Goal: Transaction & Acquisition: Purchase product/service

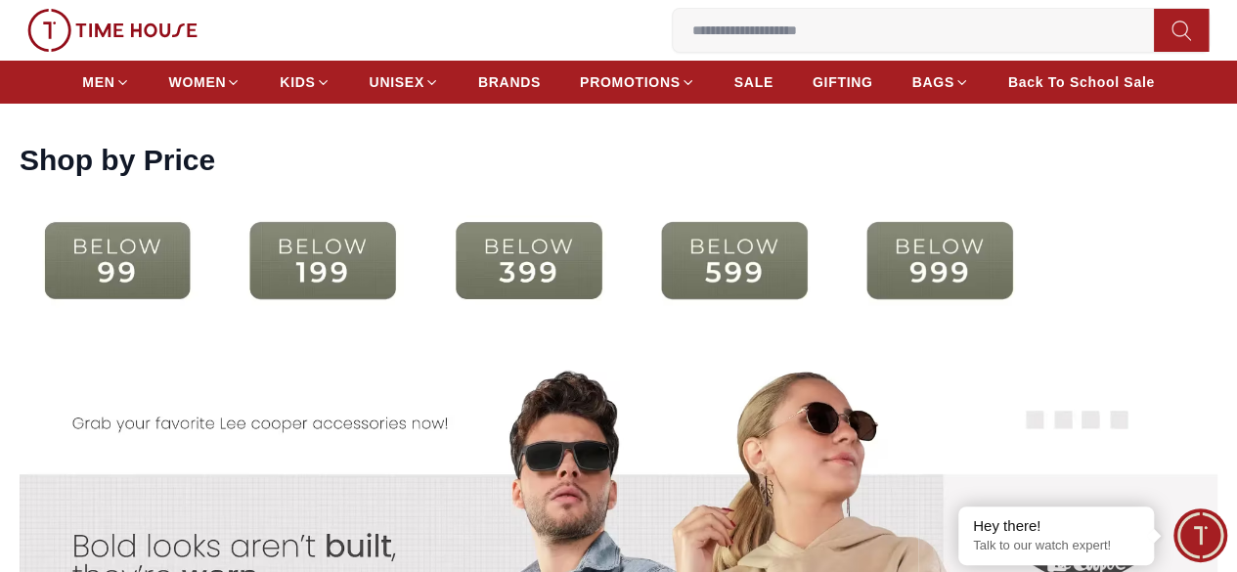
scroll to position [3628, 0]
click at [616, 269] on img at bounding box center [528, 261] width 196 height 126
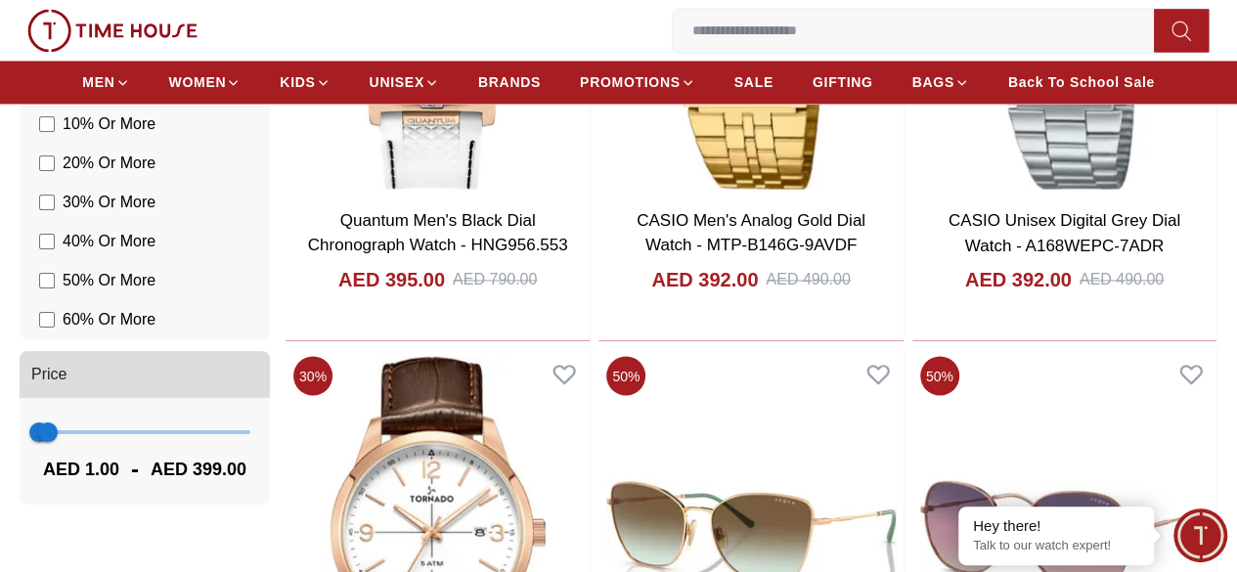
scroll to position [1557, 0]
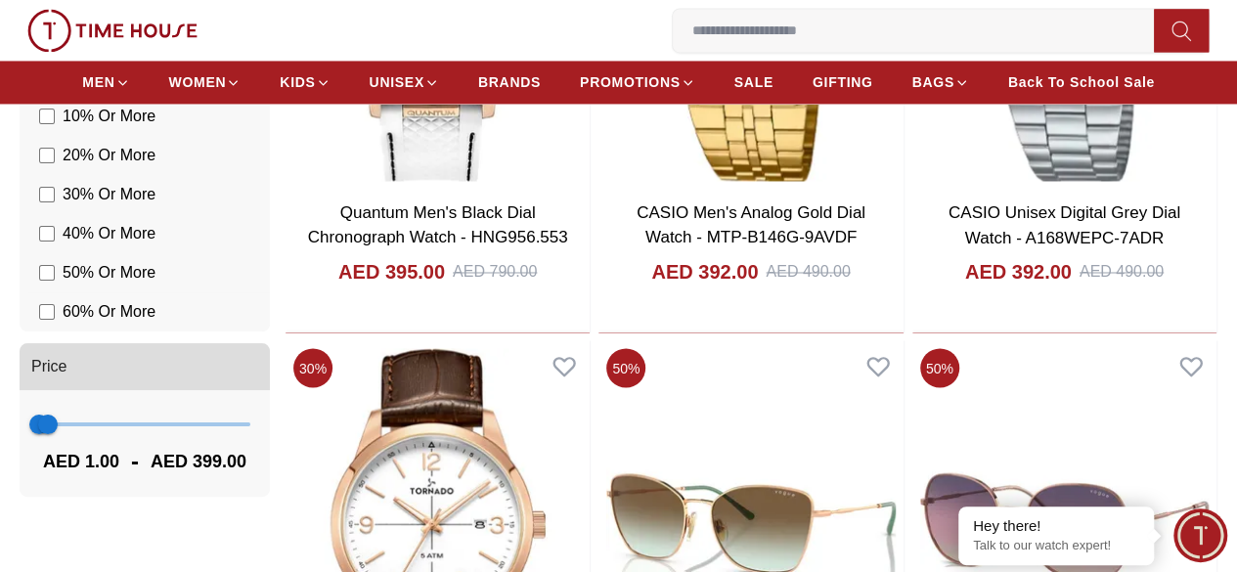
click at [139, 324] on label "60 % Or More" at bounding box center [97, 311] width 116 height 23
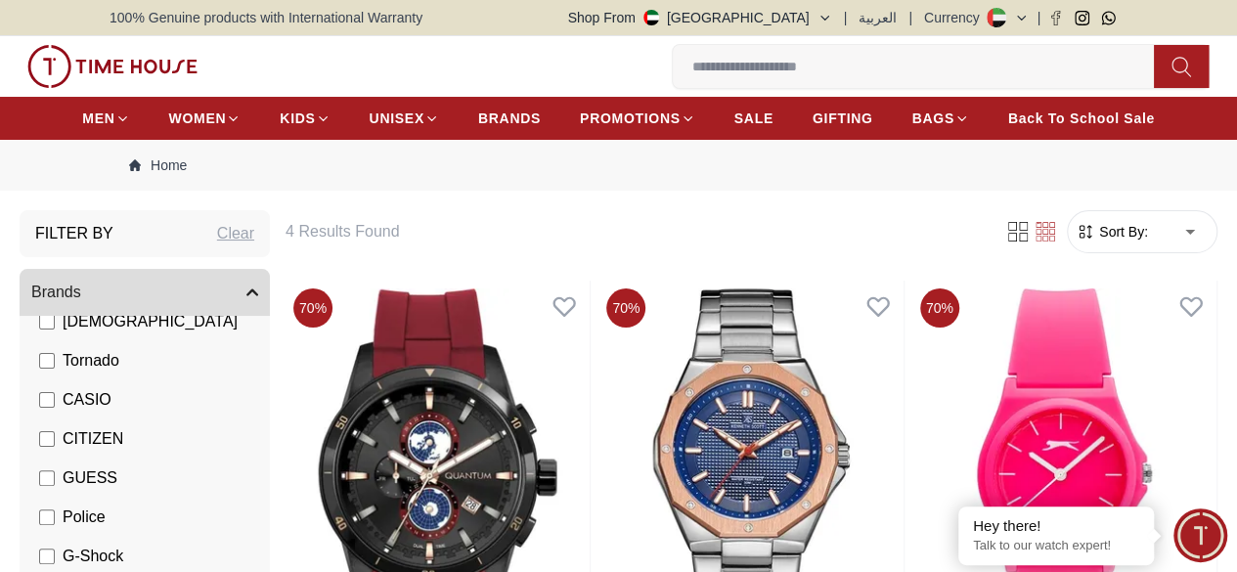
scroll to position [1, 0]
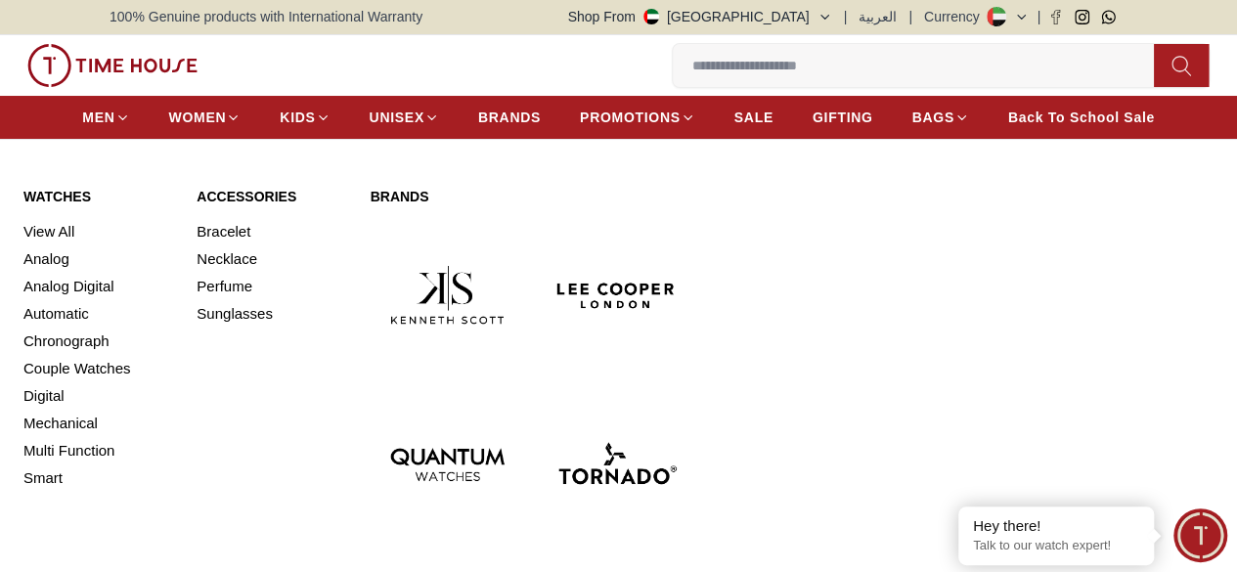
click at [108, 124] on div "MEN WOMEN KIDS UNISEX BRANDS PROMOTIONS SALE GIFTING BAGS Back To School Sale" at bounding box center [618, 117] width 1237 height 43
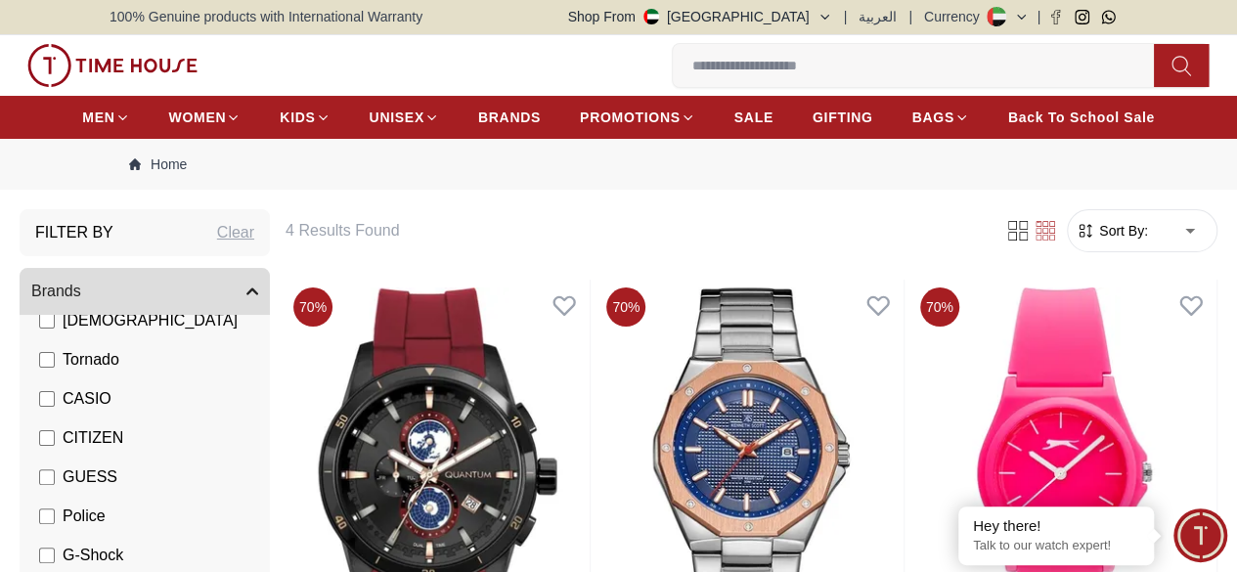
click at [1001, 19] on icon at bounding box center [1003, 17] width 7 height 7
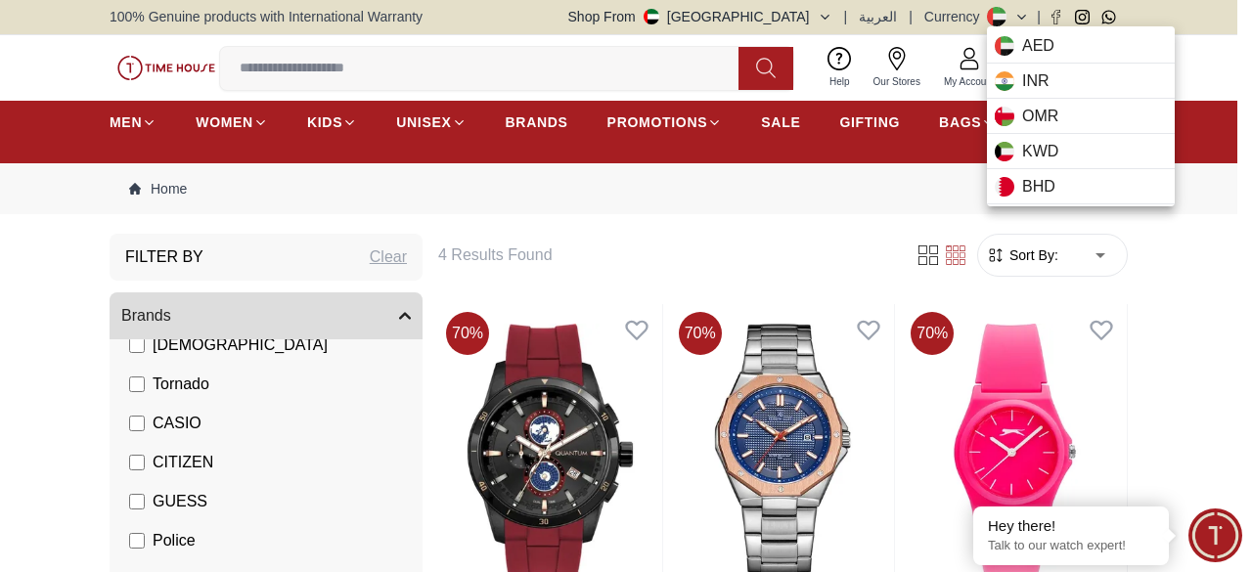
click at [817, 14] on div at bounding box center [626, 286] width 1252 height 572
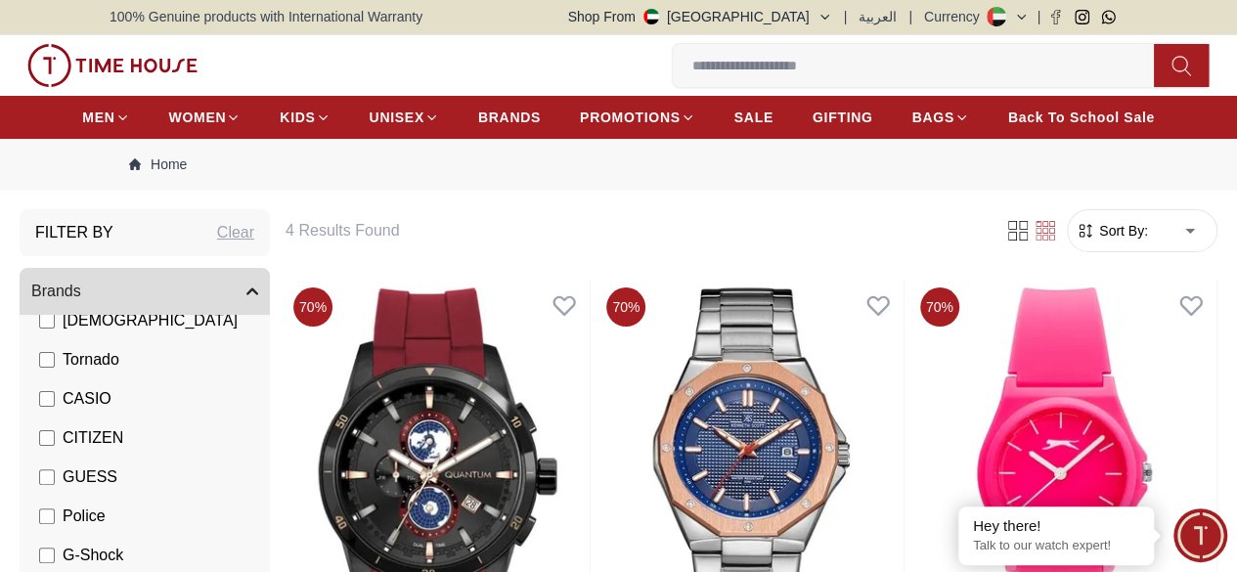
click at [828, 15] on icon "button" at bounding box center [824, 17] width 8 height 4
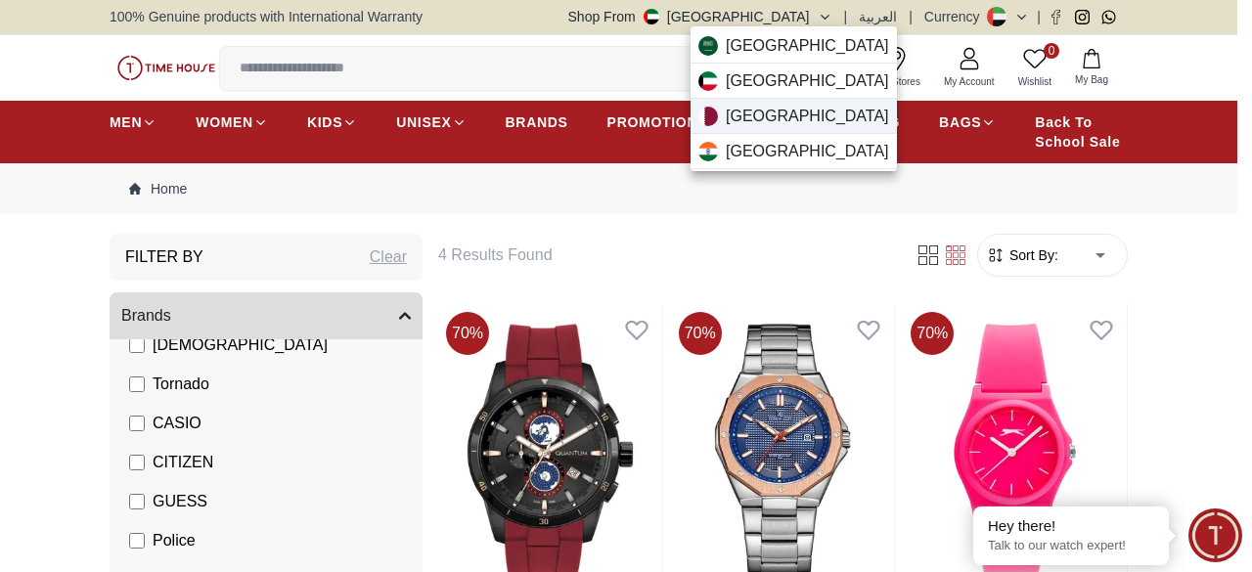
click at [761, 116] on span "[GEOGRAPHIC_DATA]" at bounding box center [807, 116] width 163 height 23
